Goal: Navigation & Orientation: Go to known website

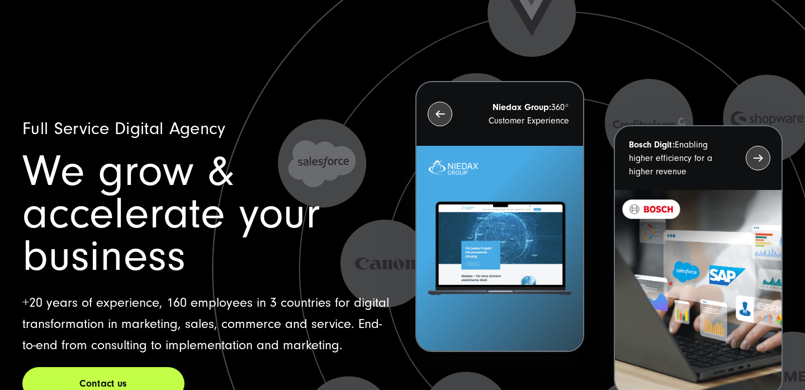
scroll to position [130, 0]
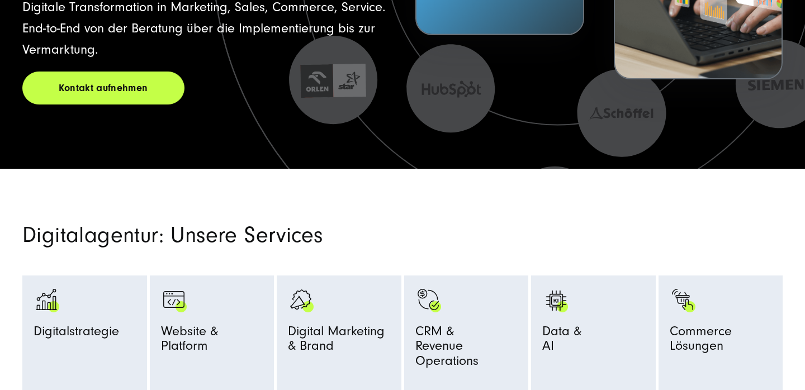
scroll to position [355, 0]
